Goal: Find specific page/section: Find specific page/section

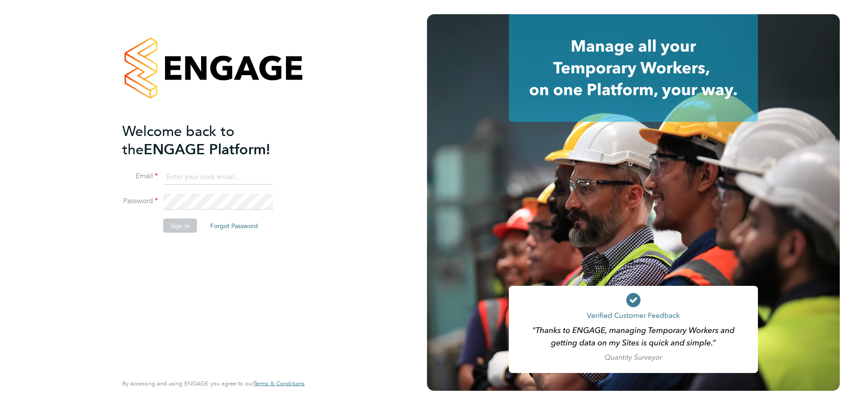
click at [225, 175] on input at bounding box center [218, 177] width 110 height 16
type input "[EMAIL_ADDRESS][DOMAIN_NAME]"
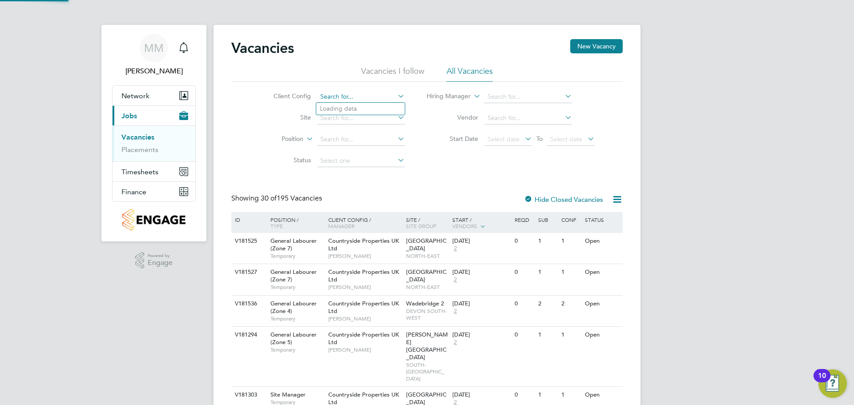
click at [345, 97] on input at bounding box center [361, 97] width 88 height 12
type input "Peel Phase 4"
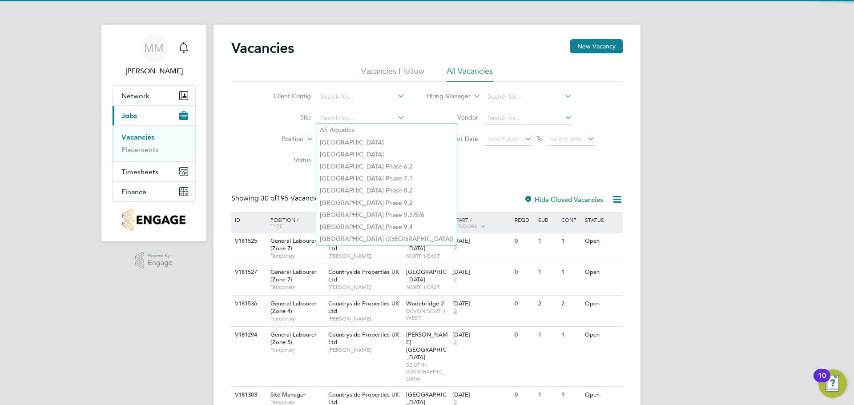
paste input "Peel Phase 4"
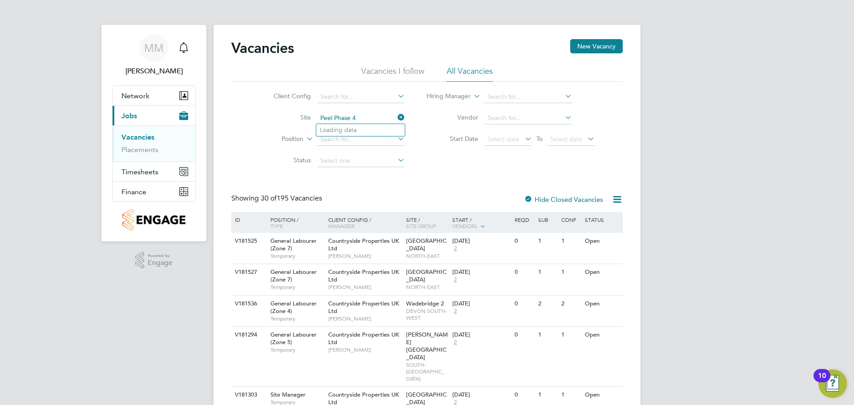
type input "A5 Aquatics"
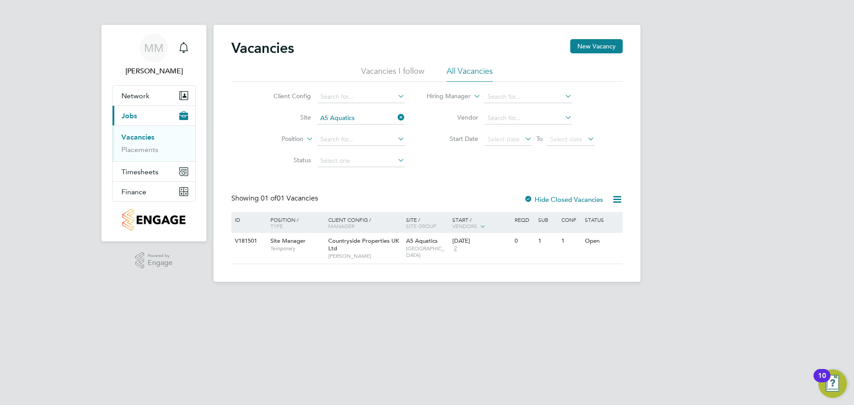
drag, startPoint x: 368, startPoint y: 125, endPoint x: 368, endPoint y: 120, distance: 4.9
click at [367, 124] on li "Site A5 Aquatics" at bounding box center [332, 118] width 167 height 21
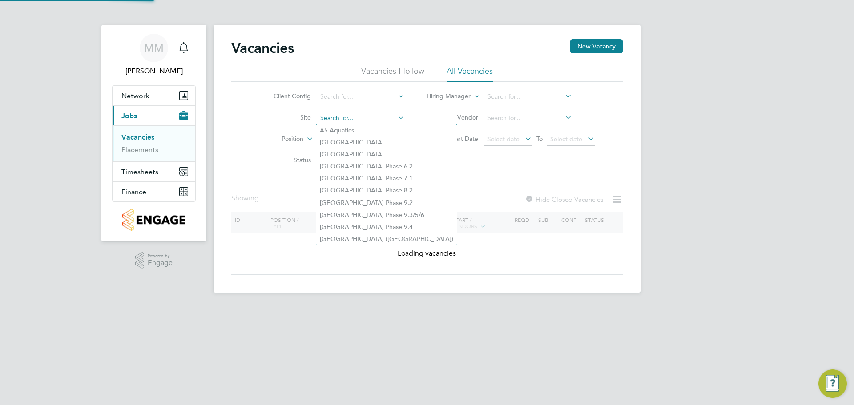
drag, startPoint x: 369, startPoint y: 118, endPoint x: 346, endPoint y: 118, distance: 23.1
click at [346, 118] on input at bounding box center [361, 118] width 88 height 12
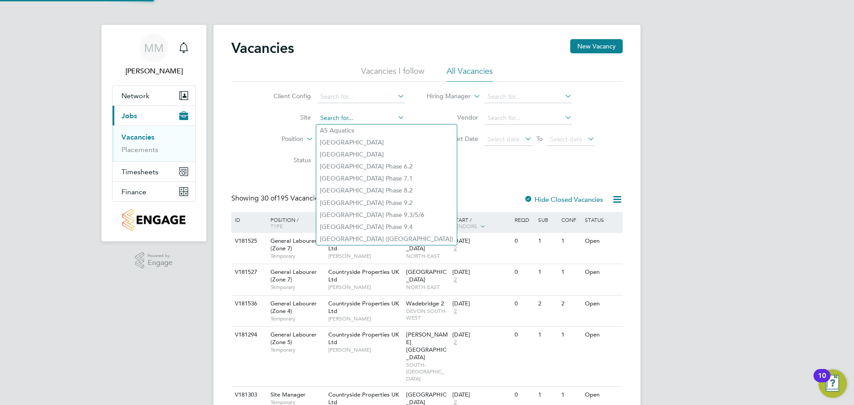
type input "v"
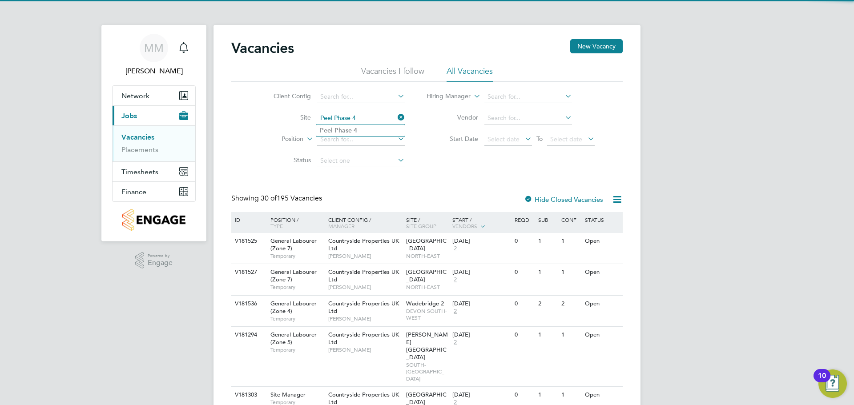
type input "Peel Phase 4"
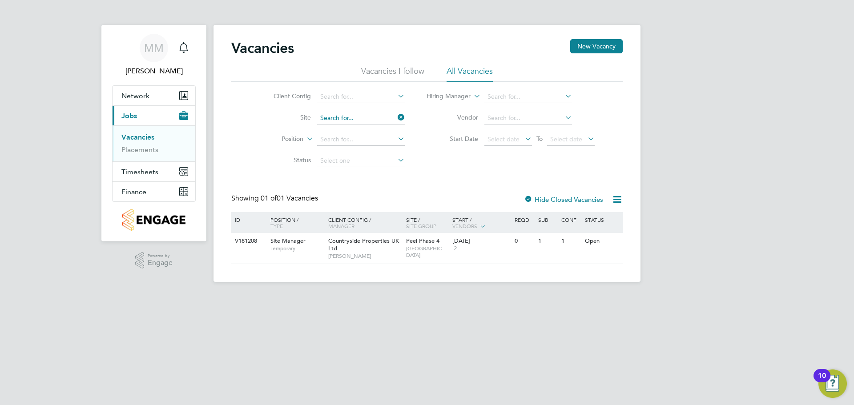
click at [363, 118] on input at bounding box center [361, 118] width 88 height 12
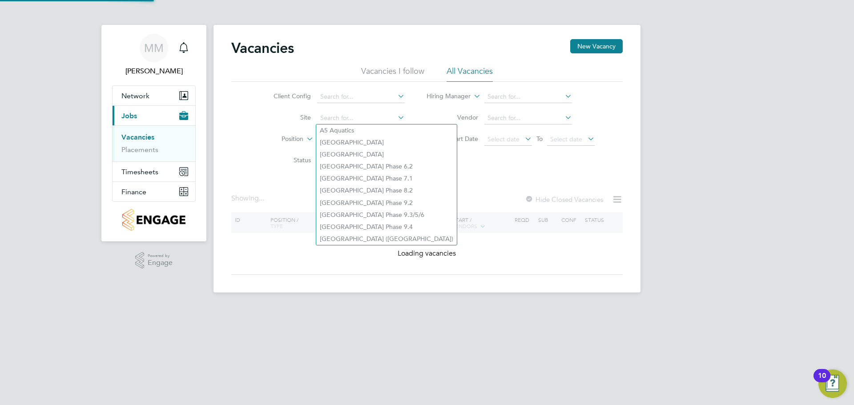
click at [755, 214] on div "MM Mounir Mikhael Notifications Applications: Network Team Members Sites Worker…" at bounding box center [427, 153] width 854 height 307
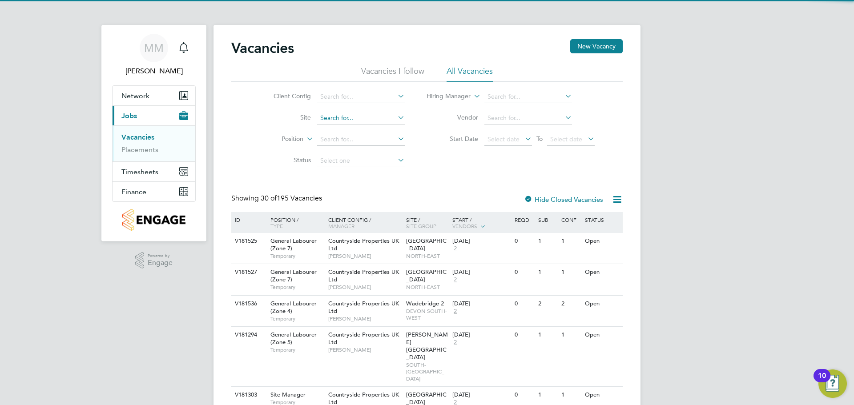
click at [346, 116] on input at bounding box center [361, 118] width 88 height 12
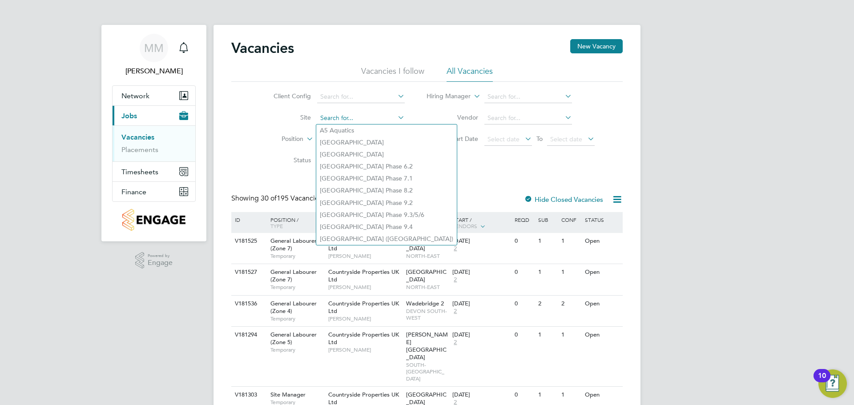
paste input "Peel Phase 4"
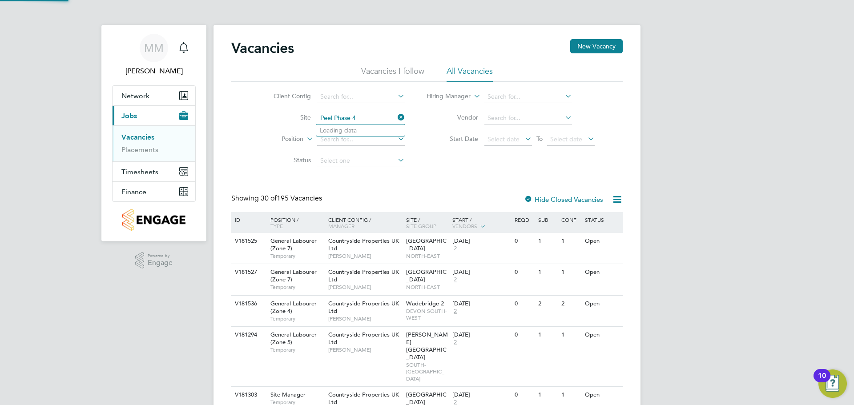
type input "Peel Phase 4"
click at [340, 127] on li "Loading data" at bounding box center [360, 131] width 89 height 12
click at [345, 120] on input at bounding box center [361, 118] width 88 height 12
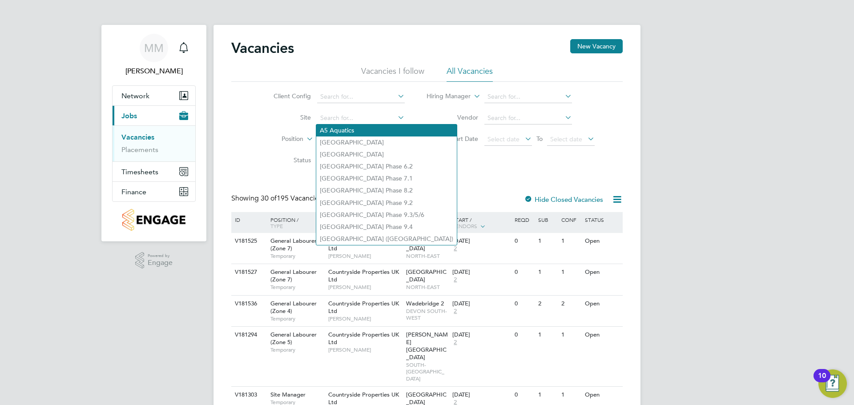
paste input "Peel Phase 4"
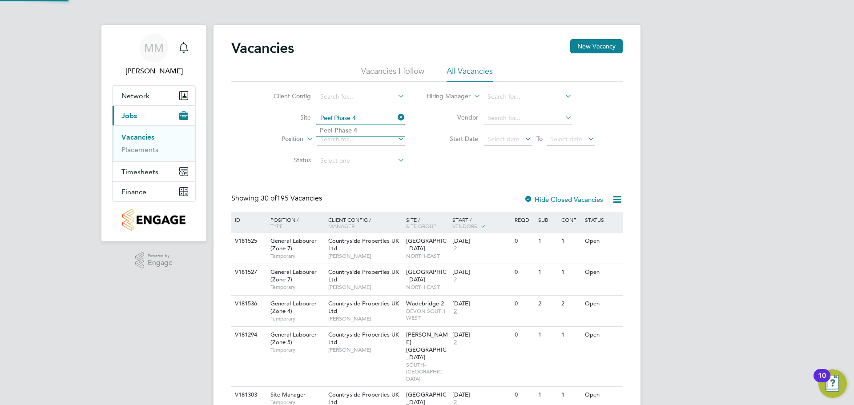
type input "Peel Phase 4"
click at [341, 133] on b "Phase" at bounding box center [343, 131] width 17 height 8
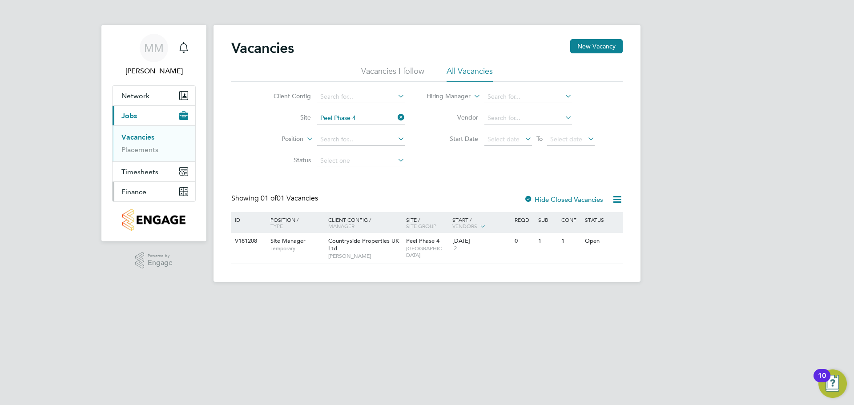
click at [139, 197] on button "Finance" at bounding box center [154, 192] width 83 height 20
click at [482, 247] on div "22 Sep 2025 2" at bounding box center [473, 245] width 47 height 24
click at [125, 193] on span "Finance" at bounding box center [133, 192] width 25 height 8
click at [149, 194] on button "Finance" at bounding box center [154, 192] width 83 height 20
click at [147, 174] on link "Invoices & Credit Notes" at bounding box center [149, 181] width 56 height 17
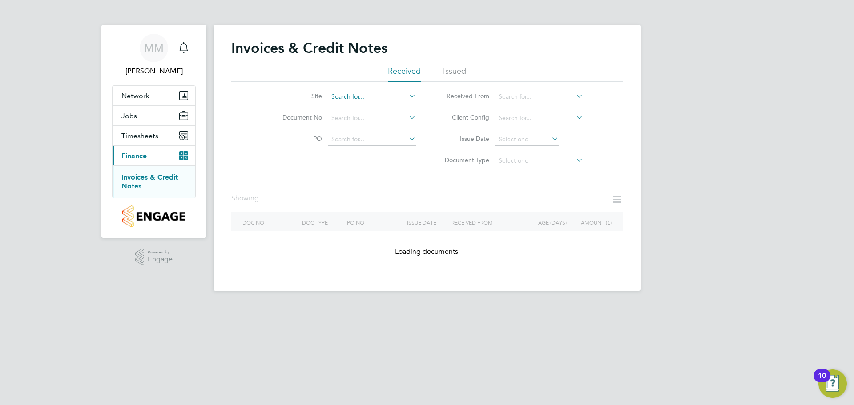
click at [369, 99] on input at bounding box center [372, 97] width 88 height 12
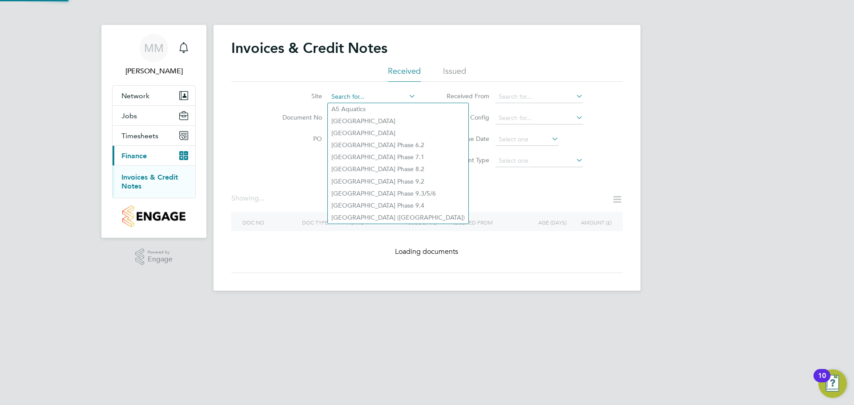
paste input "Peel Phase 4"
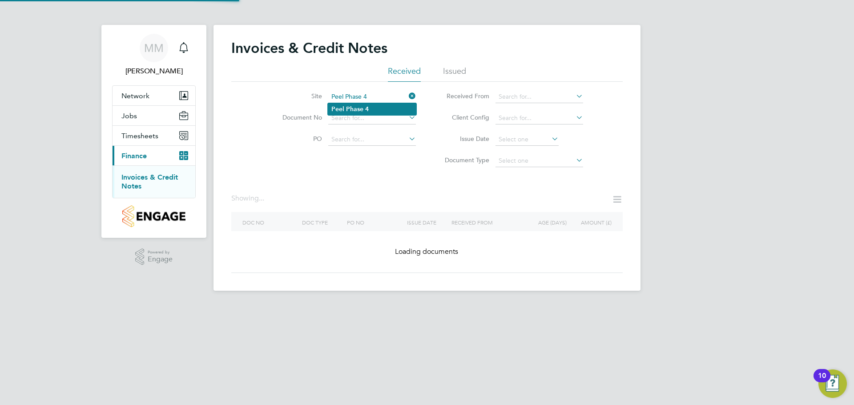
type input "Peel Phase 4"
click at [368, 111] on b "4" at bounding box center [367, 109] width 4 height 8
click at [360, 180] on div "Invoices & Credit Notes Received Issued Site Peel Phase 4 Document No PO Status…" at bounding box center [427, 156] width 392 height 234
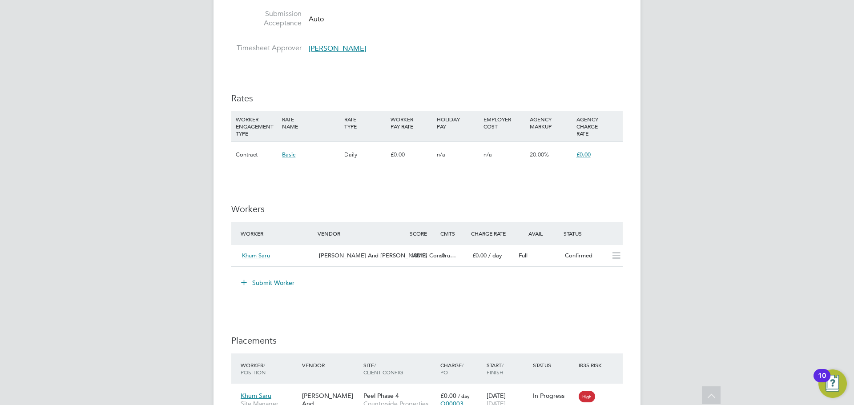
scroll to position [668, 0]
